Goal: Consume media (video, audio): Consume media (video, audio)

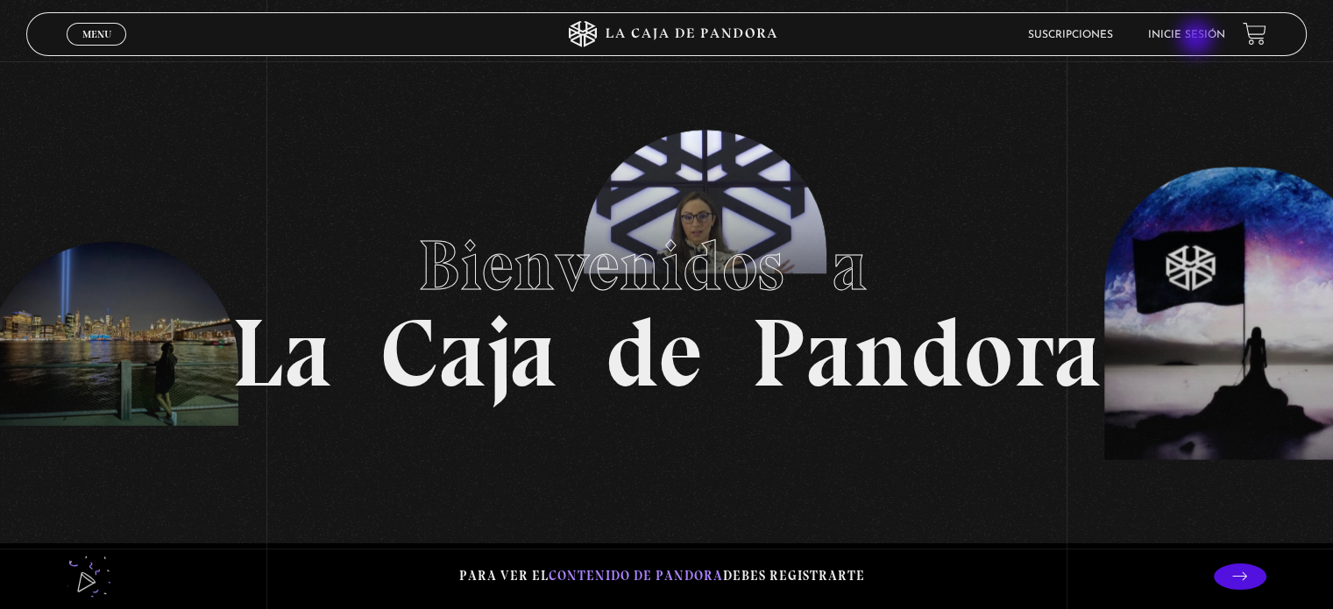
click at [1198, 39] on link "Inicie sesión" at bounding box center [1186, 35] width 77 height 11
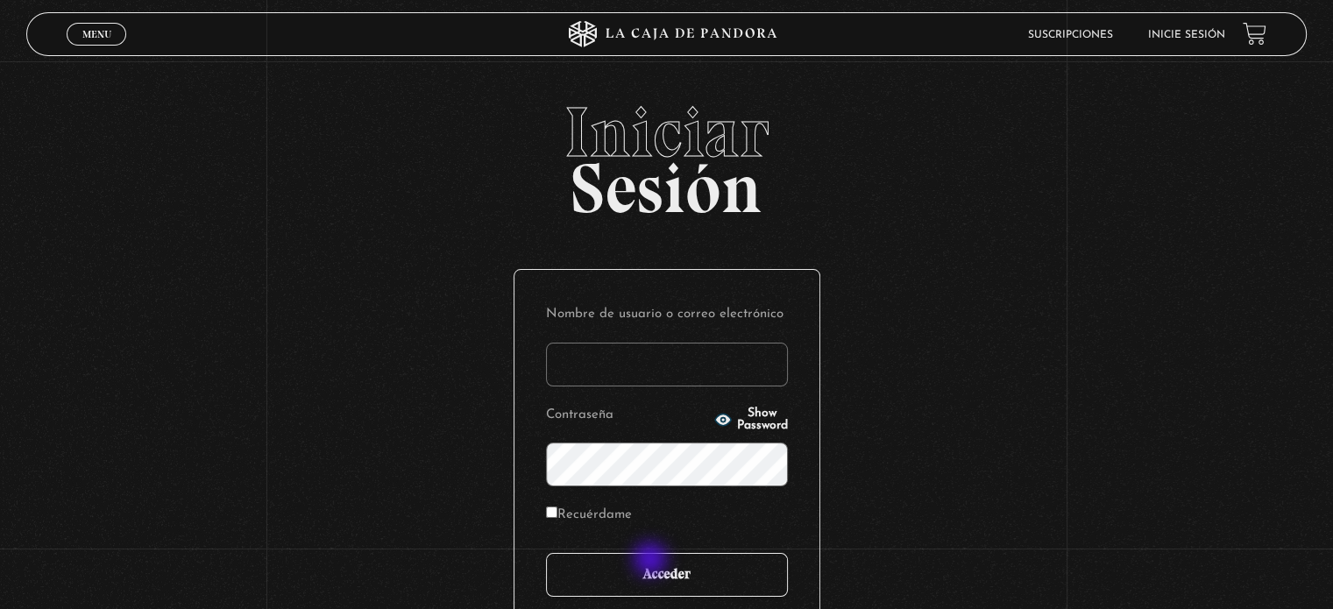
type input "PO"
click at [652, 561] on input "Acceder" at bounding box center [667, 575] width 242 height 44
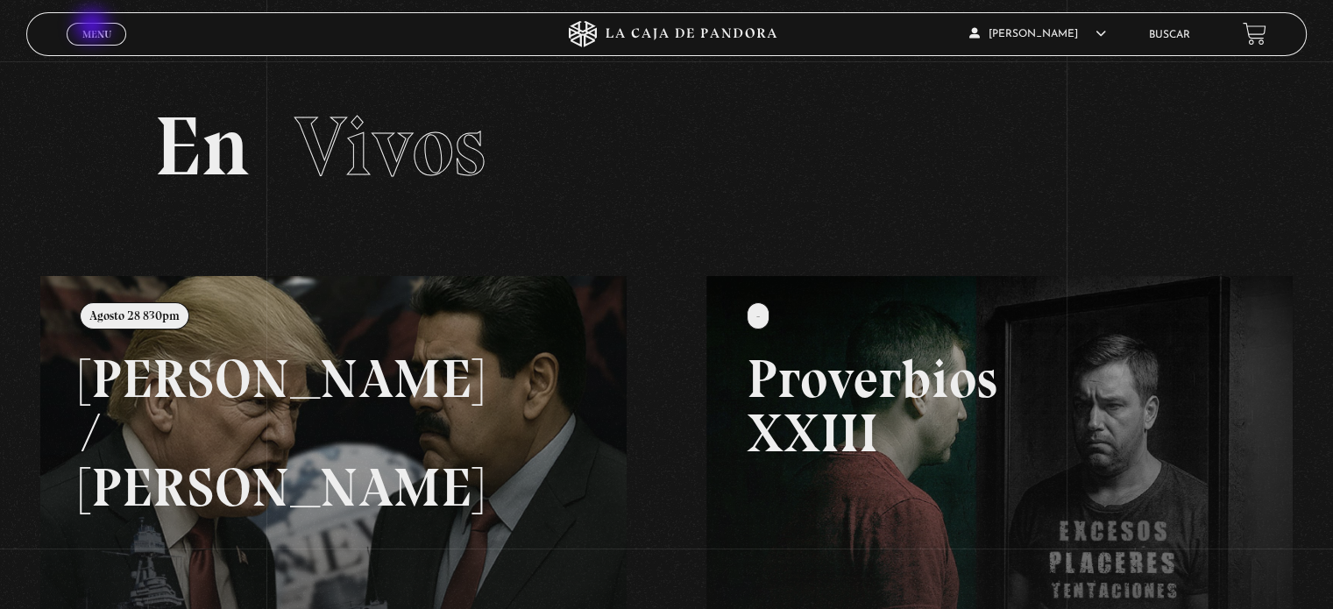
click at [94, 29] on span "Menu" at bounding box center [96, 34] width 29 height 11
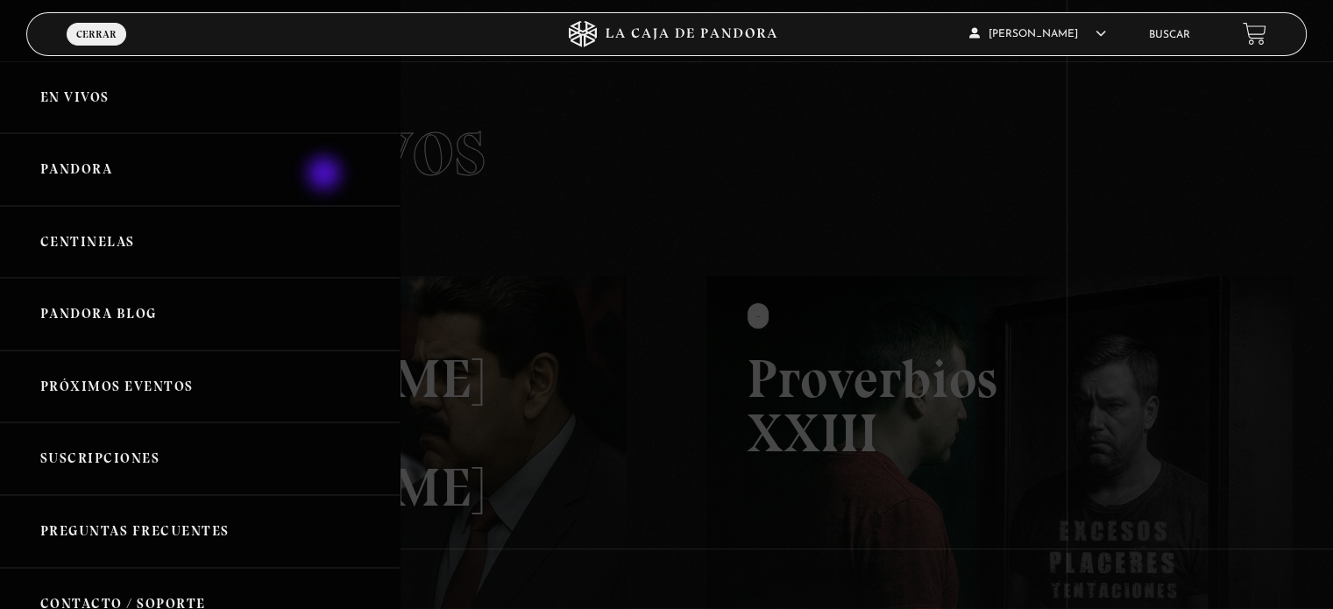
click at [326, 175] on link "Pandora" at bounding box center [200, 169] width 400 height 73
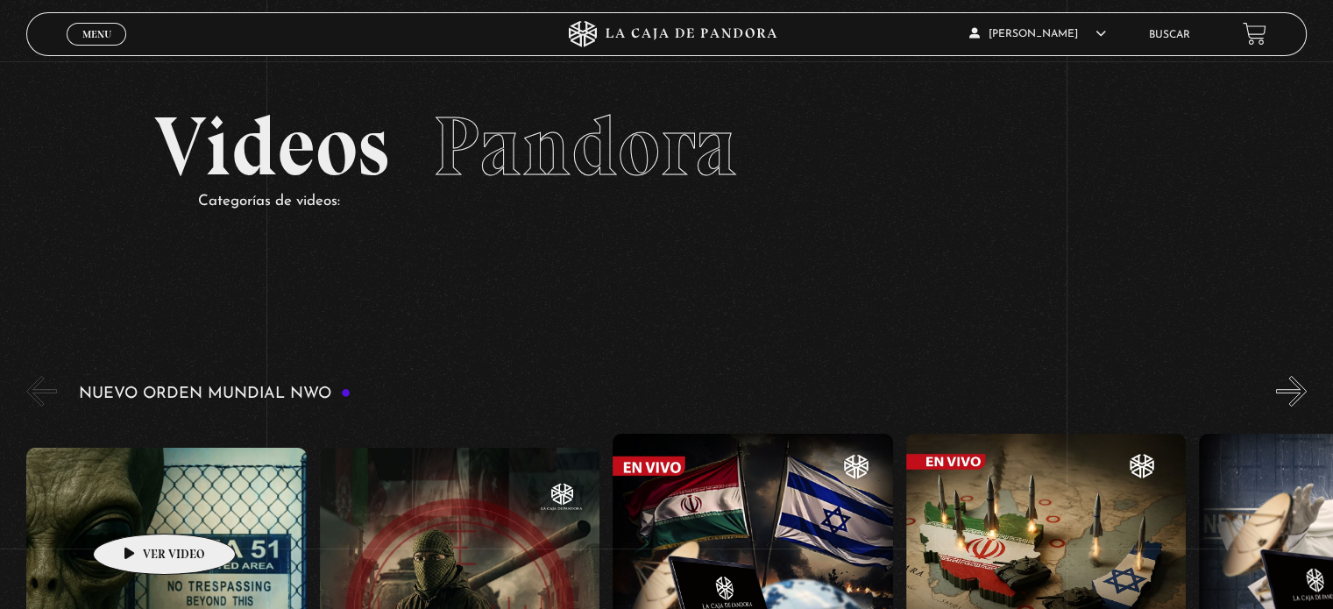
click at [137, 507] on figure at bounding box center [165, 605] width 279 height 315
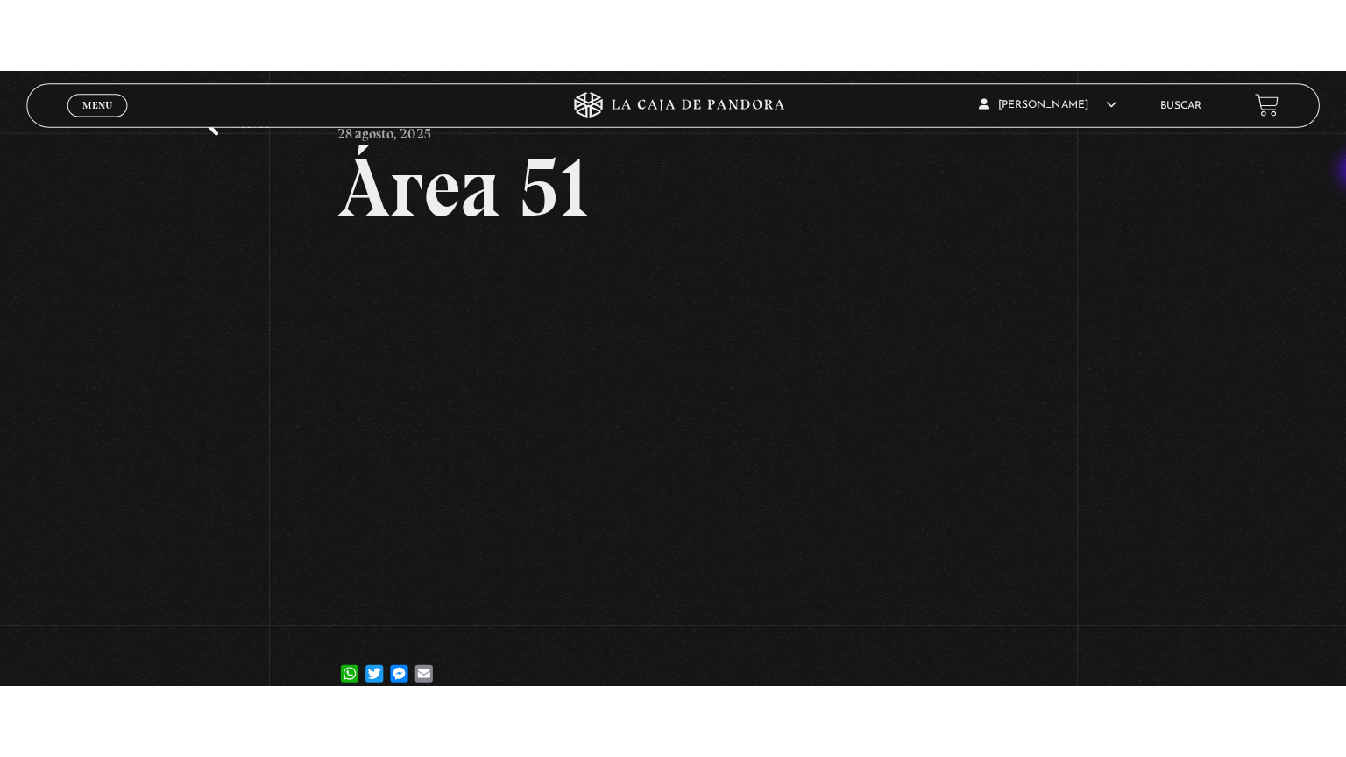
scroll to position [110, 0]
